Goal: Check status: Check status

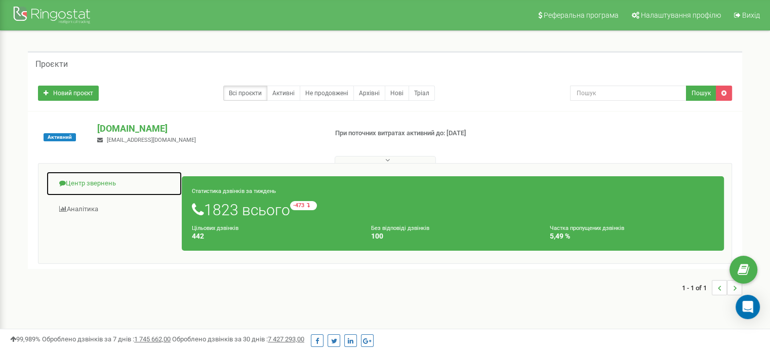
click at [95, 187] on link "Центр звернень" at bounding box center [114, 183] width 136 height 25
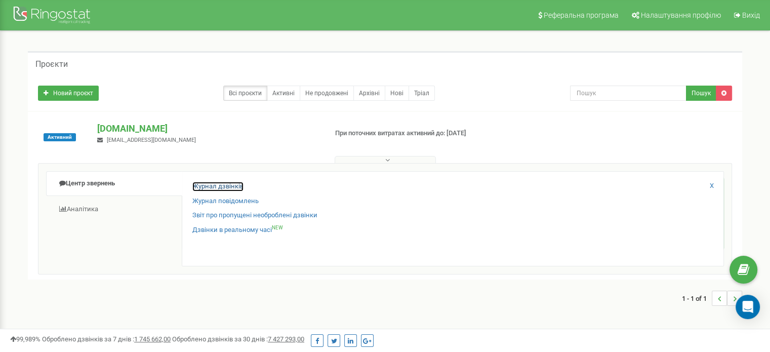
click at [221, 184] on link "Журнал дзвінків" at bounding box center [217, 187] width 51 height 10
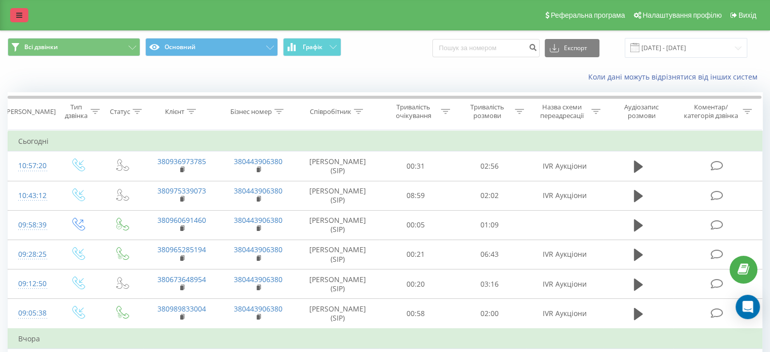
click at [17, 10] on link at bounding box center [19, 15] width 18 height 14
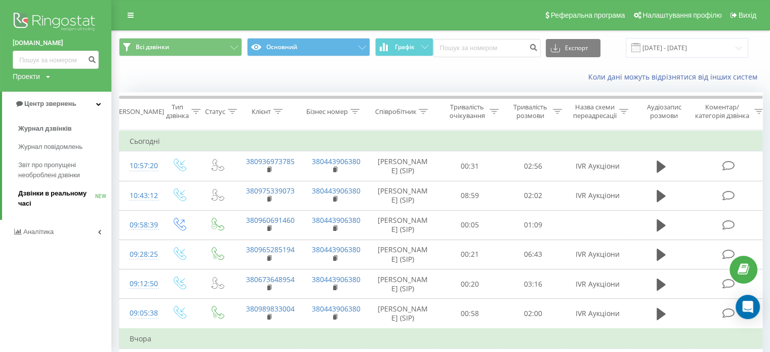
click at [72, 204] on span "Дзвінки в реальному часі" at bounding box center [56, 198] width 77 height 20
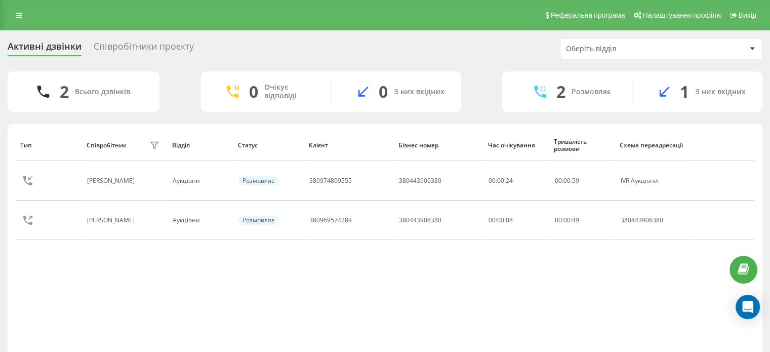
click at [608, 45] on div "Оберіть відділ" at bounding box center [626, 49] width 121 height 9
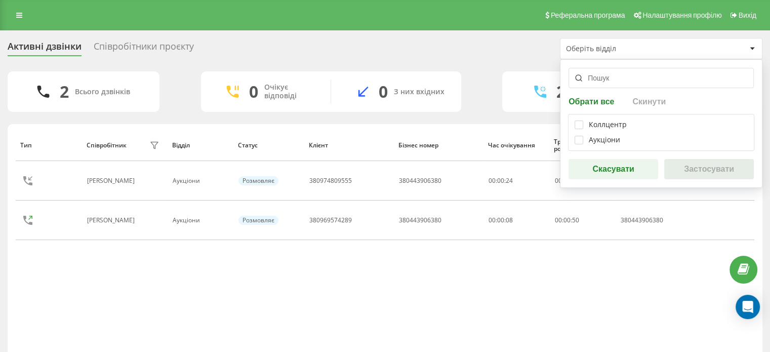
click at [480, 44] on div "Активні дзвінки Співробітники проєкту Оберіть відділ Обрати все Скинути Коллцен…" at bounding box center [385, 48] width 755 height 21
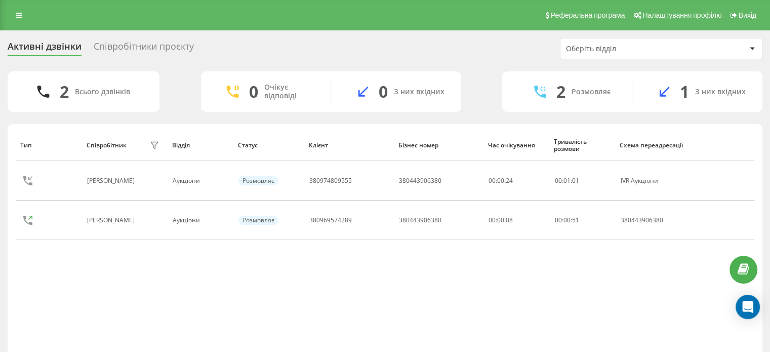
click at [117, 56] on div "Активні дзвінки Співробітники проєкту Оберіть відділ" at bounding box center [385, 48] width 755 height 21
click at [122, 46] on div "Співробітники проєкту" at bounding box center [144, 49] width 100 height 16
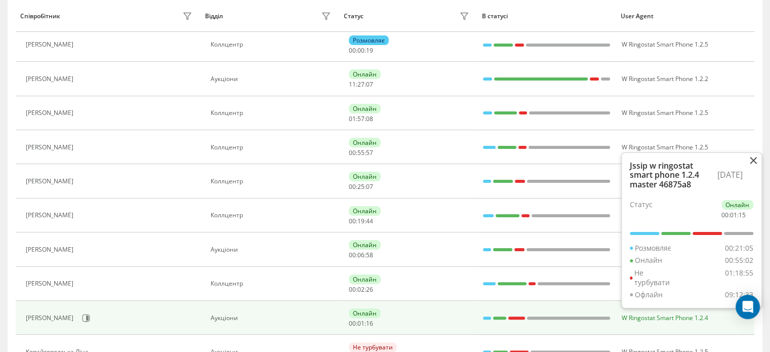
scroll to position [168, 0]
